Goal: Task Accomplishment & Management: Use online tool/utility

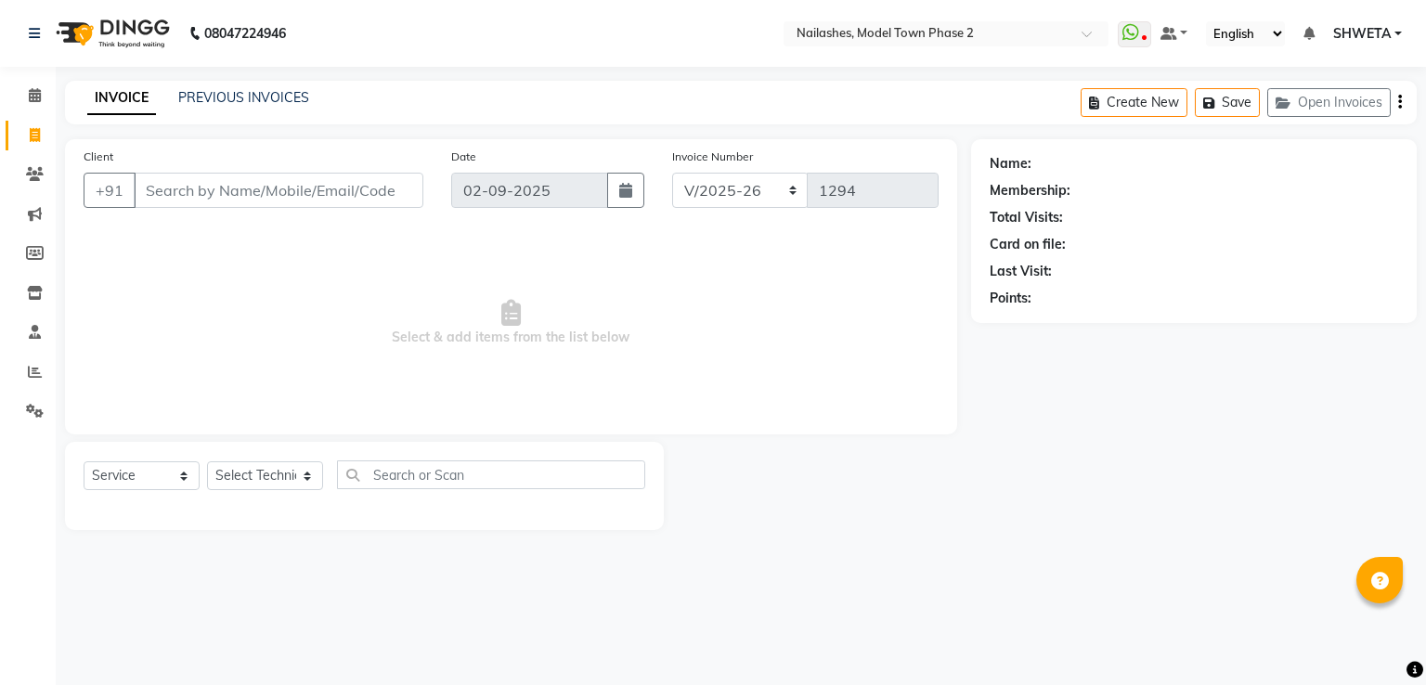
select select "3840"
select select "service"
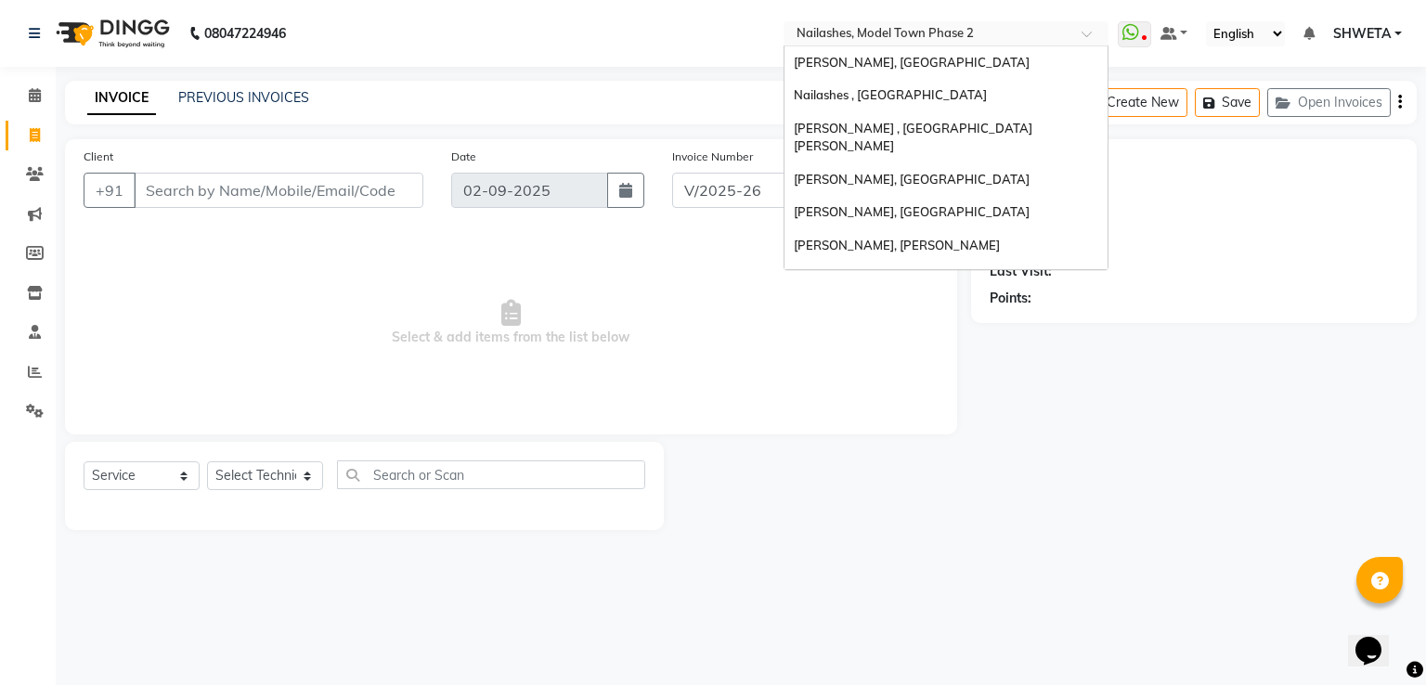
click at [969, 28] on input "text" at bounding box center [927, 35] width 269 height 19
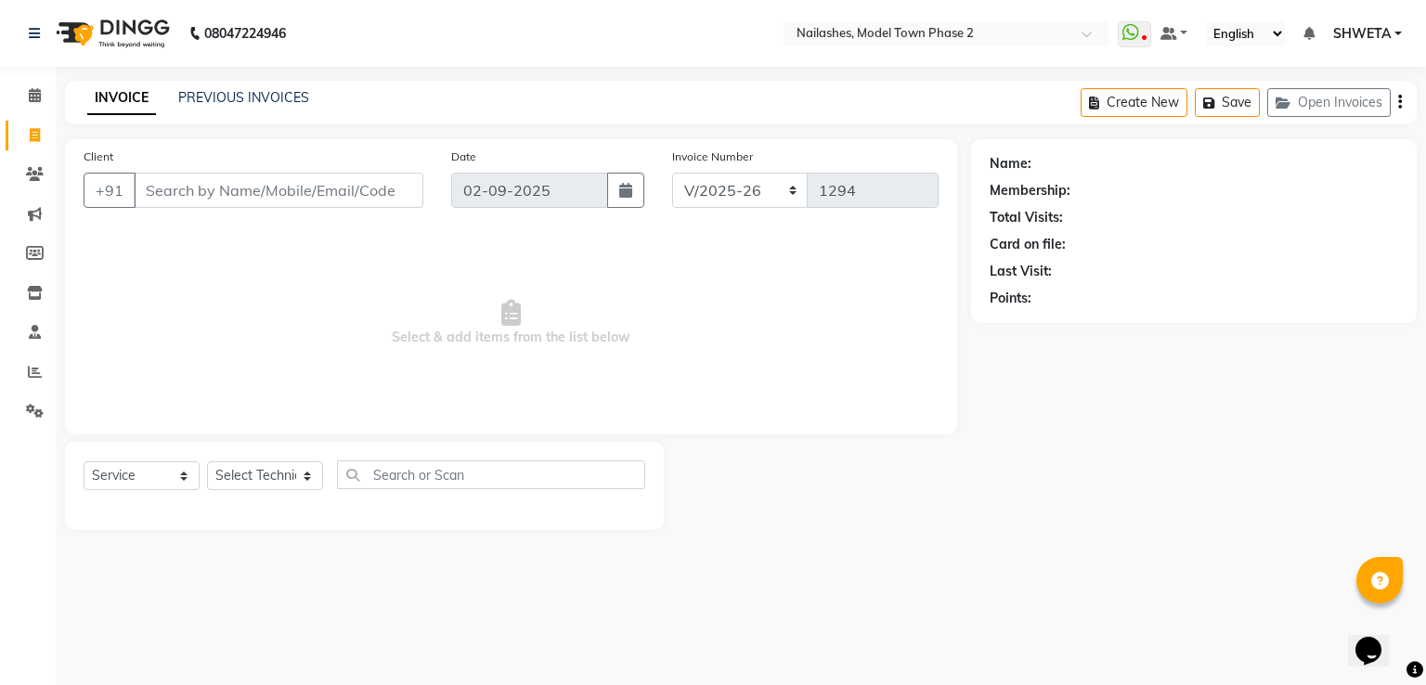
click at [688, 166] on div "Invoice Number BTH/2025-26 RED/2025-26 V/2025 V/[PHONE_NUMBER]" at bounding box center [805, 185] width 294 height 76
click at [36, 374] on icon at bounding box center [35, 372] width 14 height 14
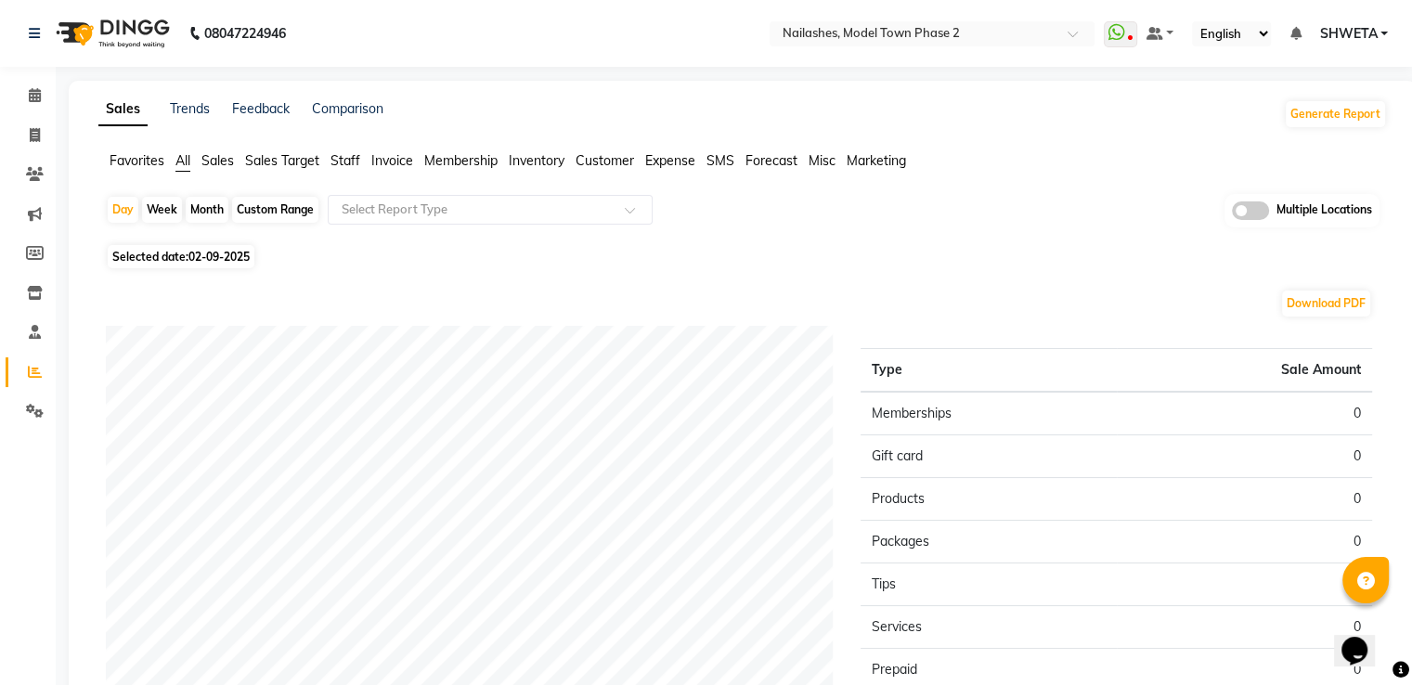
click at [221, 153] on span "Sales" at bounding box center [218, 160] width 33 height 17
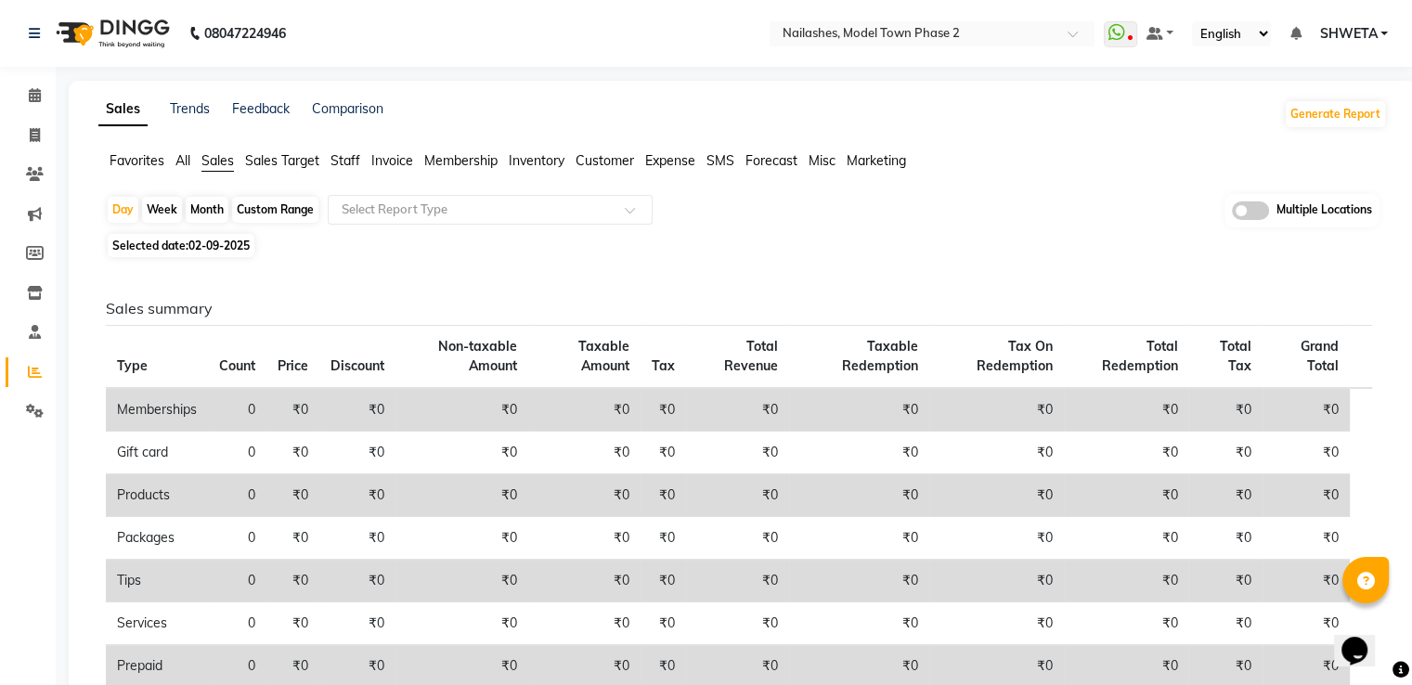
click at [277, 209] on div "Custom Range" at bounding box center [275, 210] width 86 height 26
select select "9"
select select "2025"
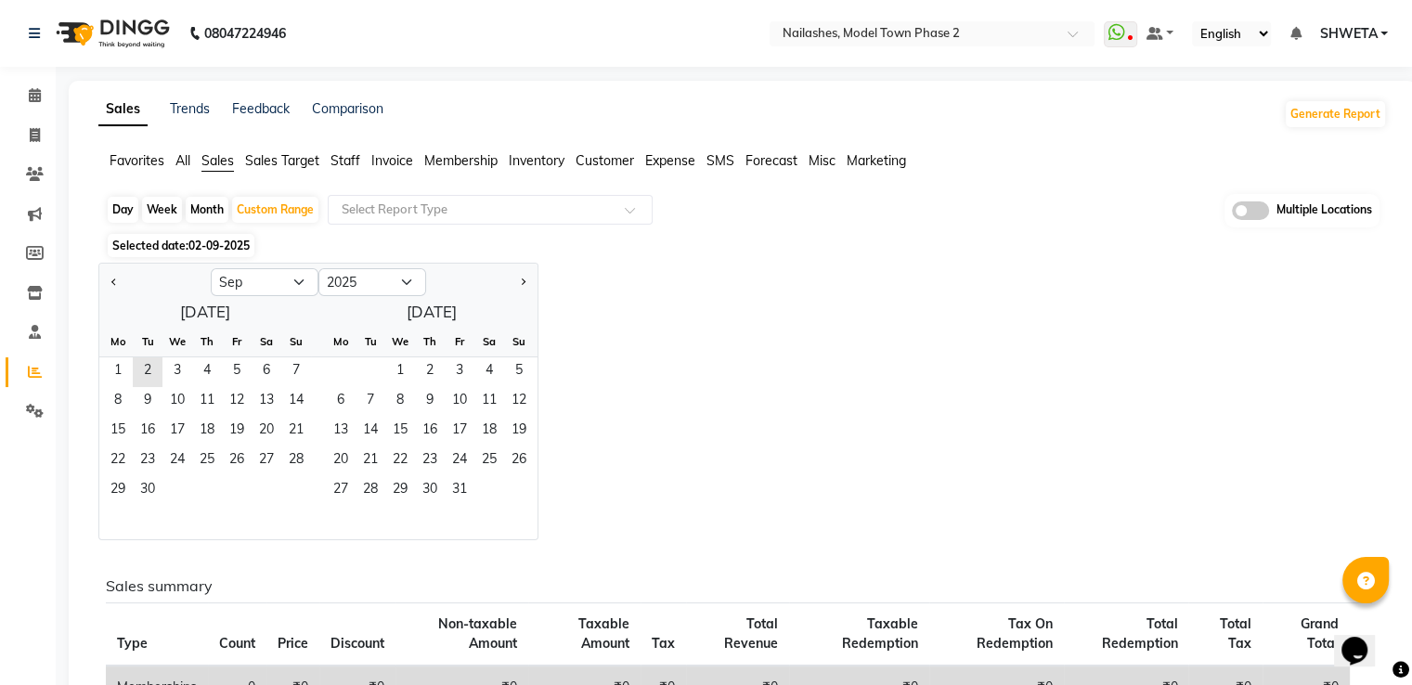
click at [124, 272] on div at bounding box center [154, 282] width 111 height 30
click at [113, 280] on span "Previous month" at bounding box center [114, 281] width 7 height 7
select select "8"
click at [233, 362] on span "1" at bounding box center [237, 373] width 30 height 30
click at [294, 491] on span "31" at bounding box center [296, 491] width 30 height 30
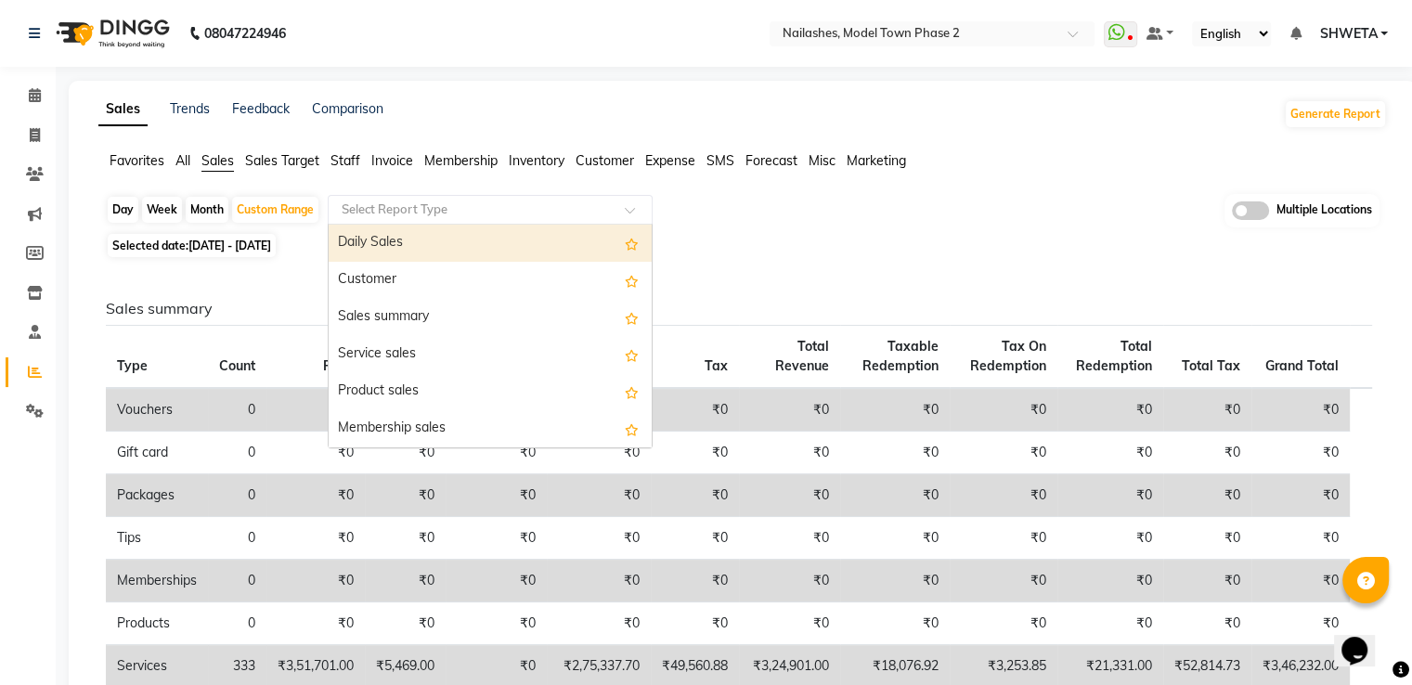
click at [366, 204] on input "text" at bounding box center [471, 210] width 267 height 19
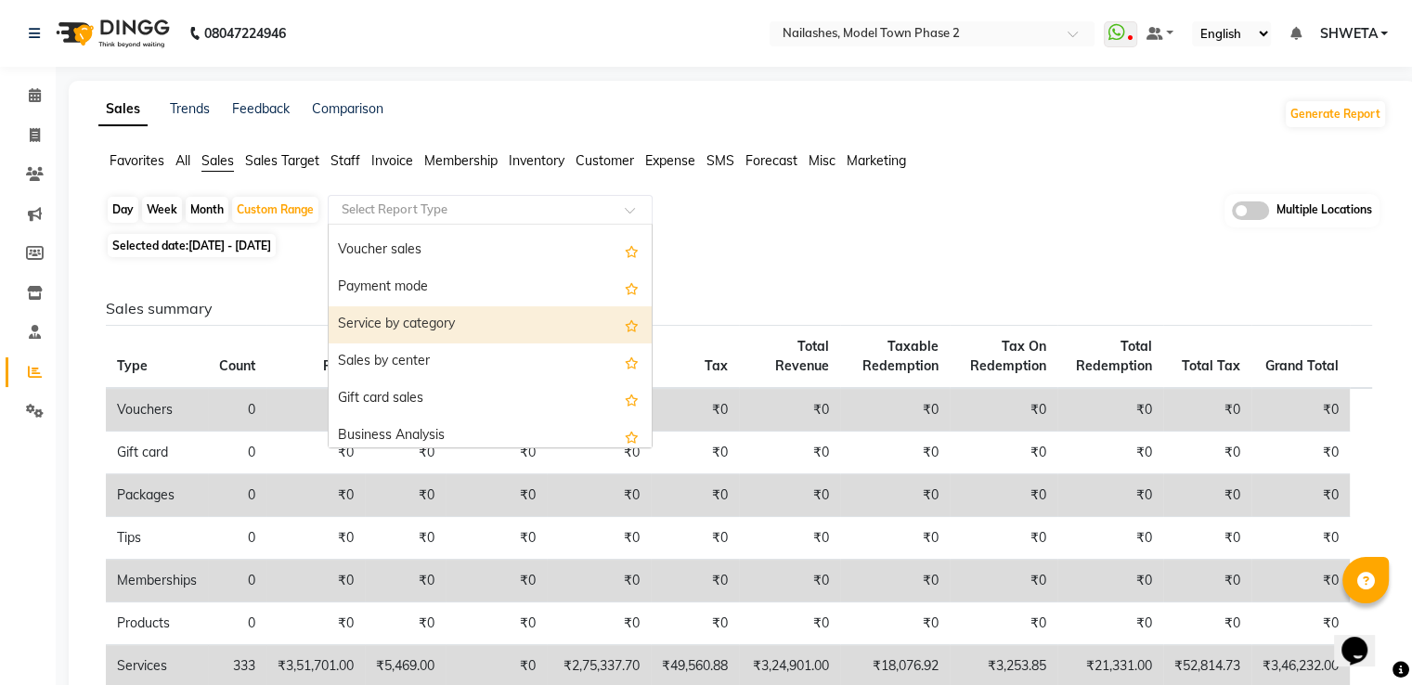
scroll to position [291, 0]
click at [419, 328] on div "Service by category" at bounding box center [490, 324] width 323 height 37
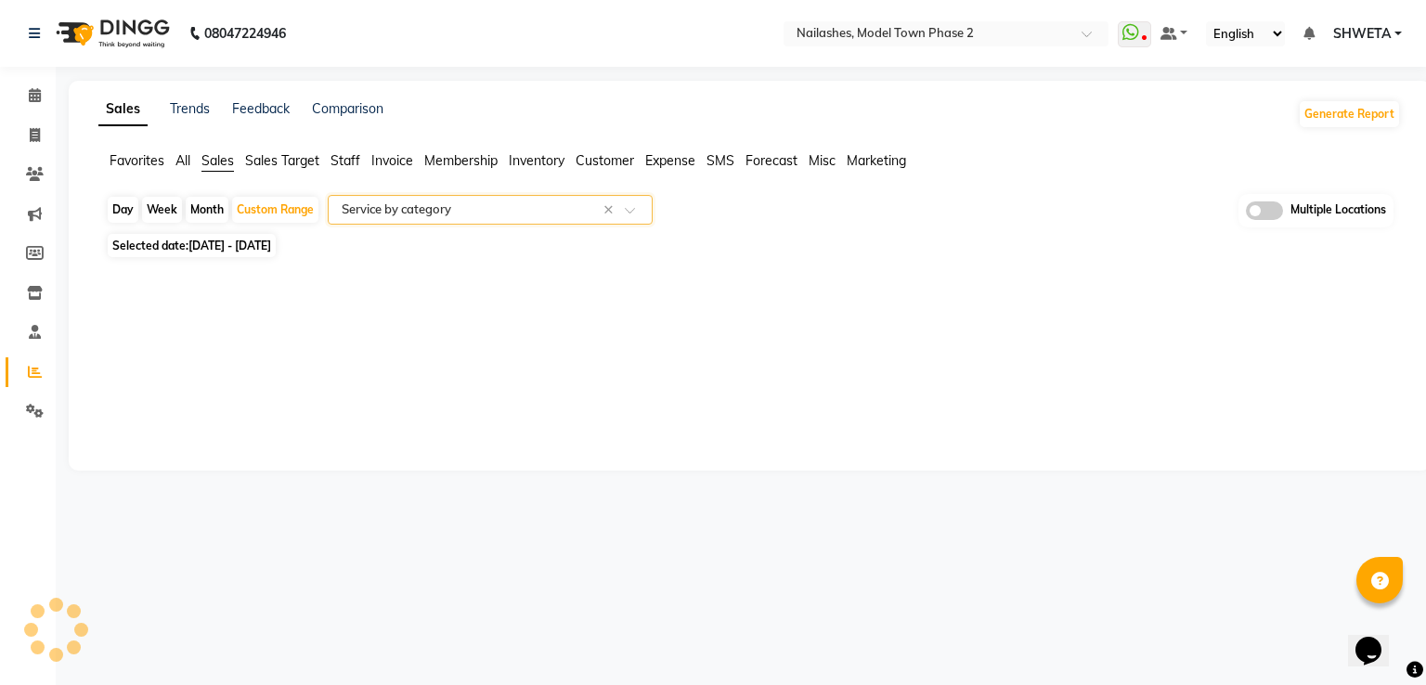
select select "full_report"
select select "csv"
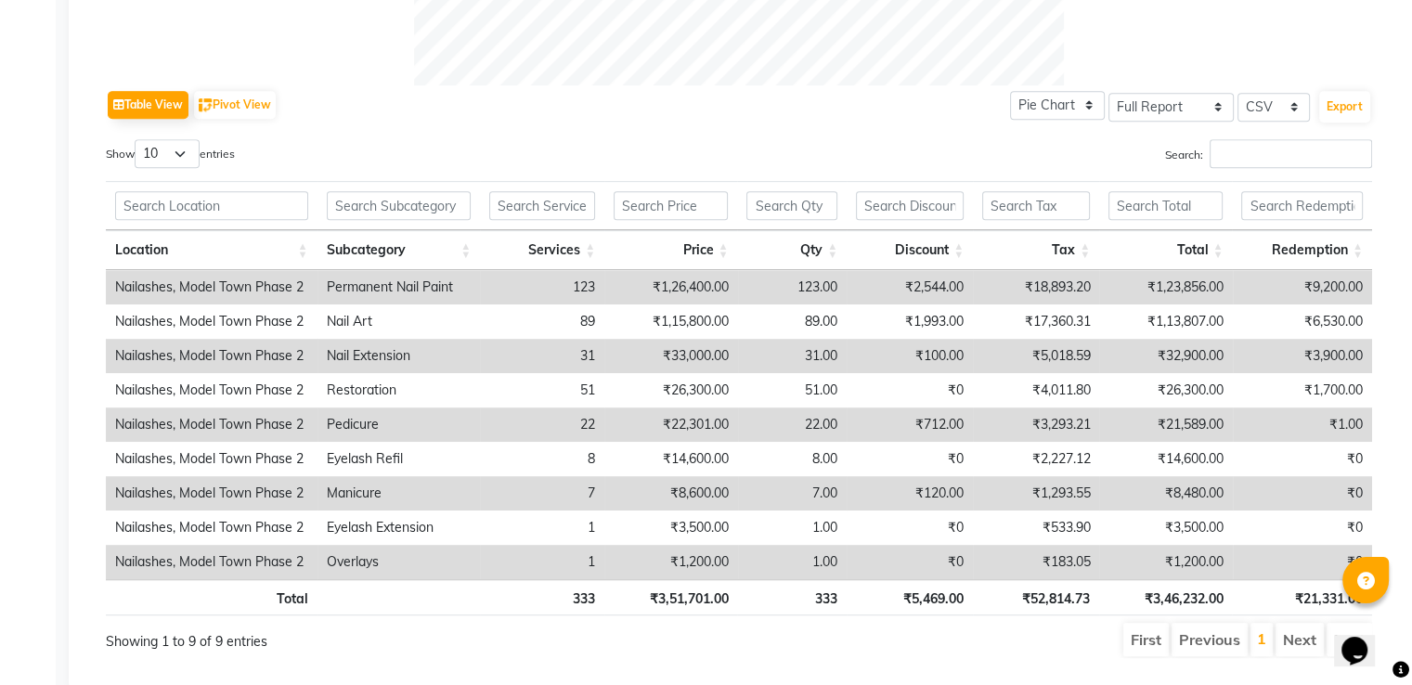
scroll to position [911, 0]
